Goal: Task Accomplishment & Management: Manage account settings

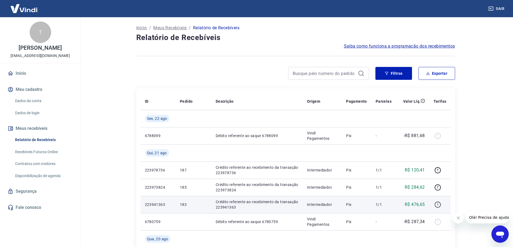
click at [439, 205] on icon "button" at bounding box center [437, 205] width 7 height 7
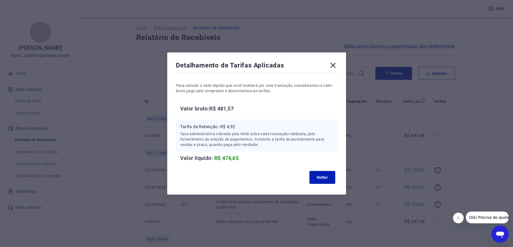
click at [337, 63] on icon at bounding box center [333, 65] width 9 height 9
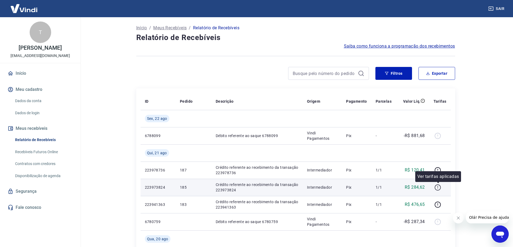
click at [436, 187] on icon "button" at bounding box center [438, 188] width 6 height 6
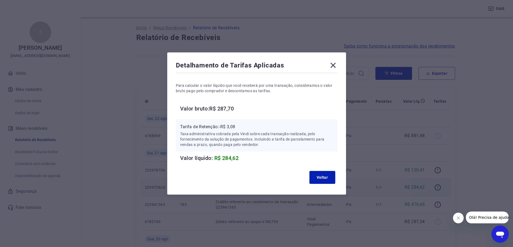
click at [335, 65] on icon at bounding box center [332, 65] width 5 height 5
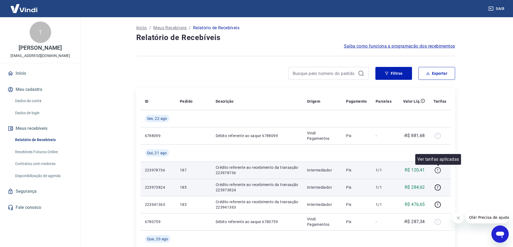
click at [439, 172] on icon "button" at bounding box center [437, 170] width 7 height 7
